Goal: Information Seeking & Learning: Understand process/instructions

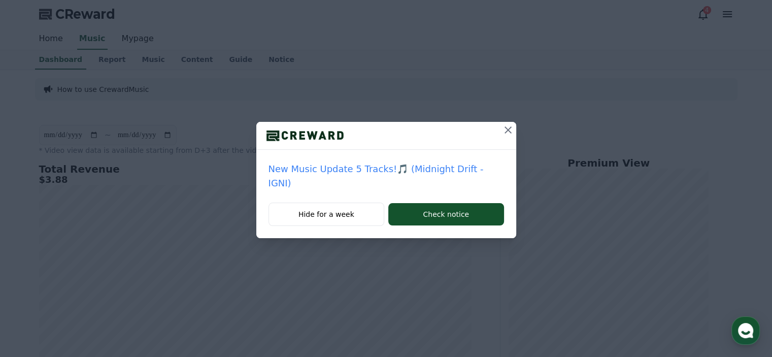
click at [502, 133] on icon at bounding box center [508, 130] width 12 height 12
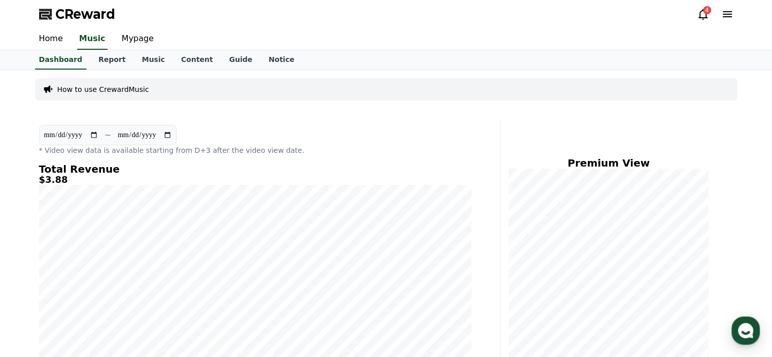
click at [709, 9] on div "4" at bounding box center [707, 10] width 8 height 8
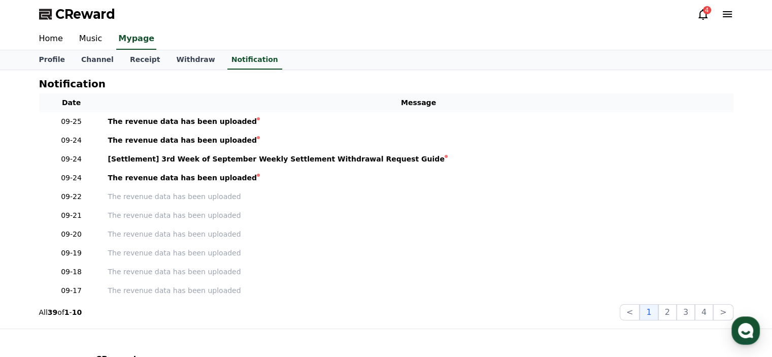
click at [700, 18] on icon at bounding box center [702, 14] width 9 height 11
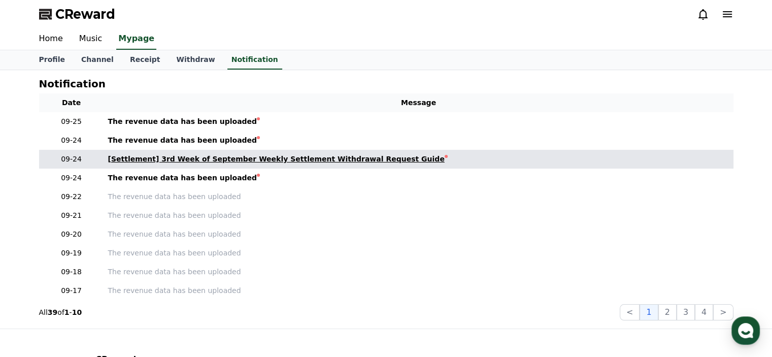
click at [430, 154] on link "[Settlement] 3rd Week of September Weekly Settlement Withdrawal Request Guide" at bounding box center [418, 159] width 621 height 11
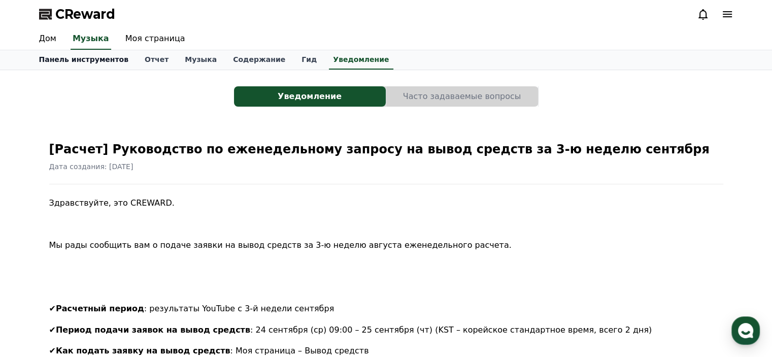
click at [44, 38] on font "Дом" at bounding box center [47, 38] width 17 height 10
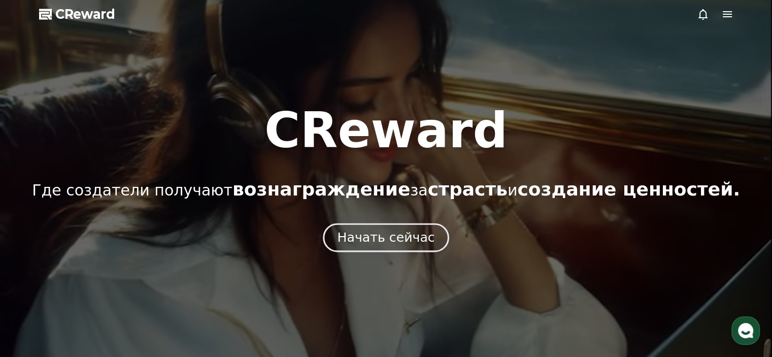
click at [394, 245] on font "Начать сейчас" at bounding box center [385, 237] width 97 height 15
